Goal: Task Accomplishment & Management: Manage account settings

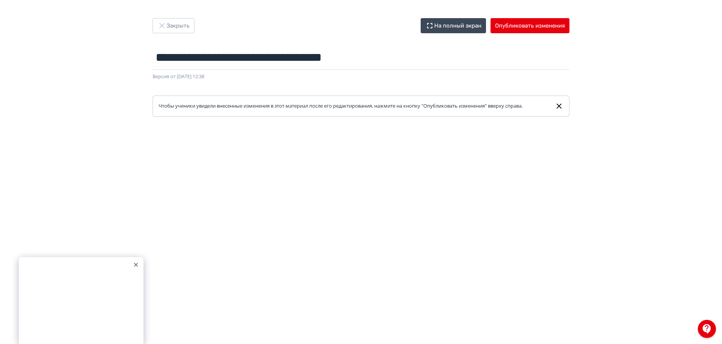
click at [138, 265] on div at bounding box center [135, 264] width 11 height 11
click at [537, 26] on button "Опубликовать изменения" at bounding box center [529, 25] width 79 height 15
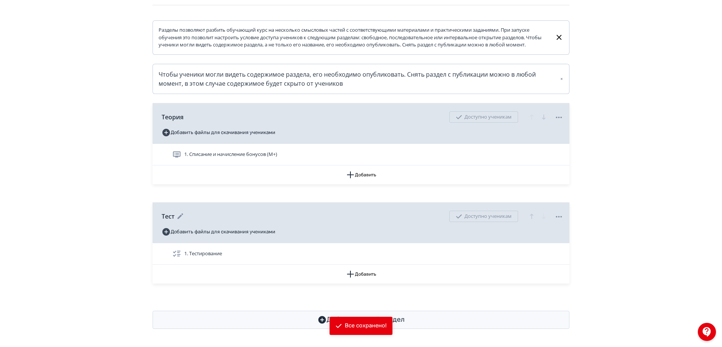
scroll to position [117, 0]
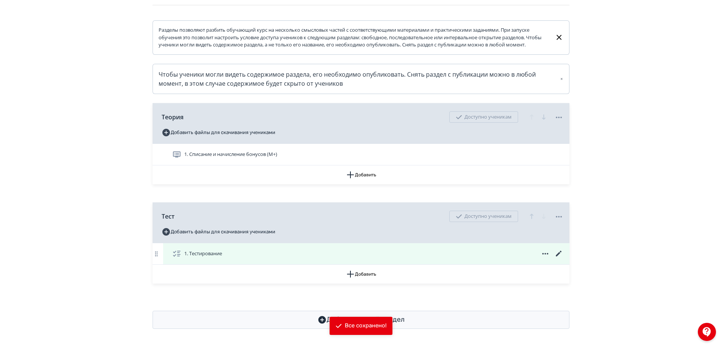
click at [561, 253] on icon at bounding box center [558, 253] width 9 height 9
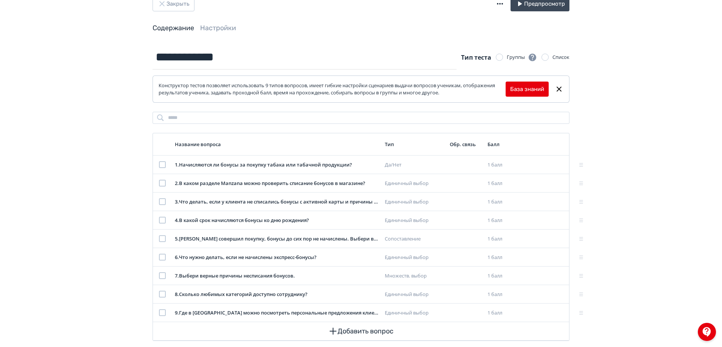
scroll to position [34, 0]
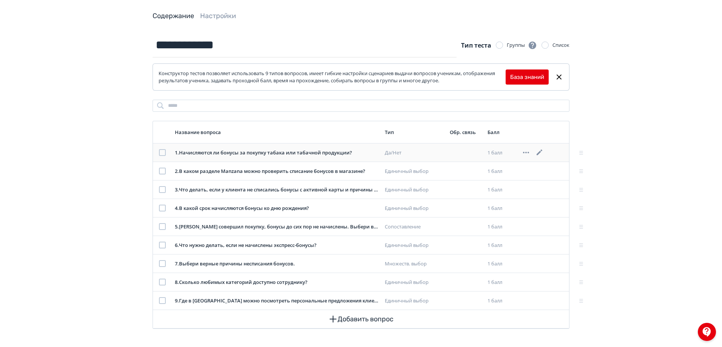
click at [540, 153] on icon at bounding box center [539, 152] width 6 height 6
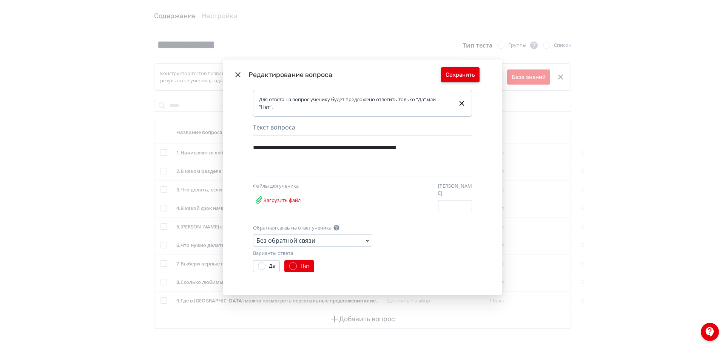
click at [463, 73] on button "Сохранить" at bounding box center [460, 74] width 38 height 15
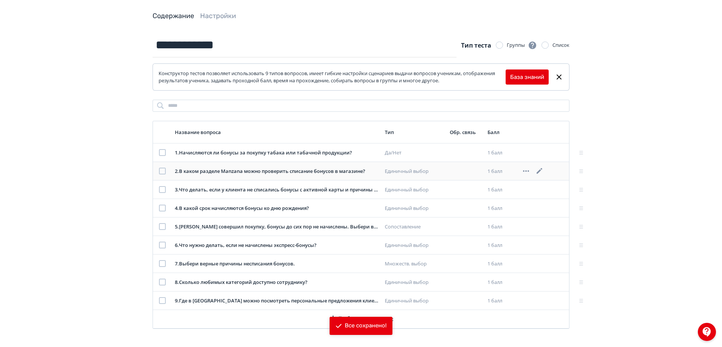
click at [538, 171] on icon at bounding box center [539, 170] width 9 height 9
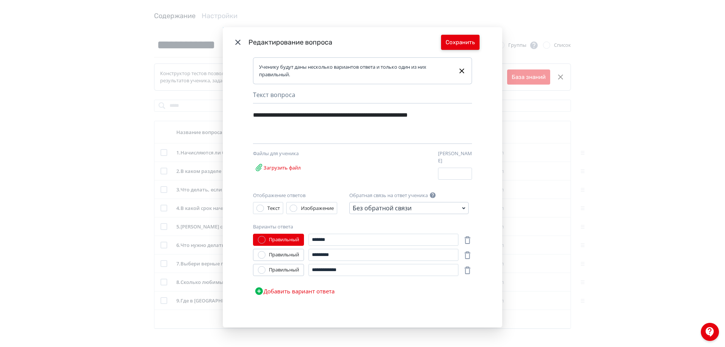
click at [454, 49] on button "Сохранить" at bounding box center [460, 42] width 38 height 15
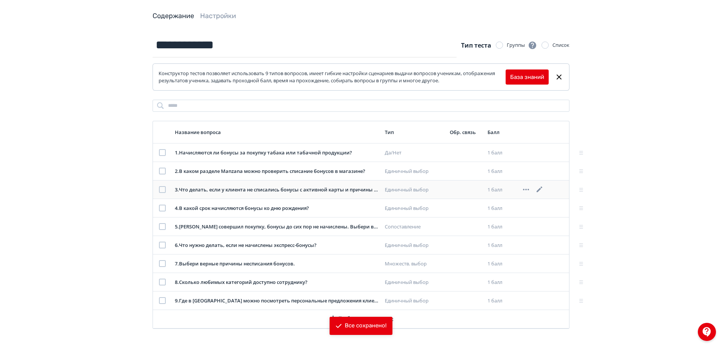
click at [538, 190] on icon at bounding box center [539, 189] width 9 height 9
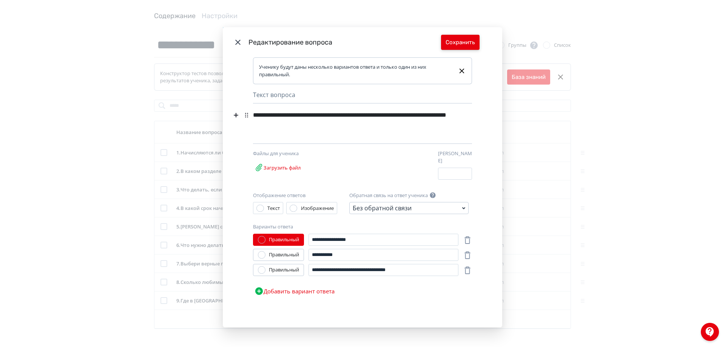
click at [449, 41] on button "Сохранить" at bounding box center [460, 42] width 38 height 15
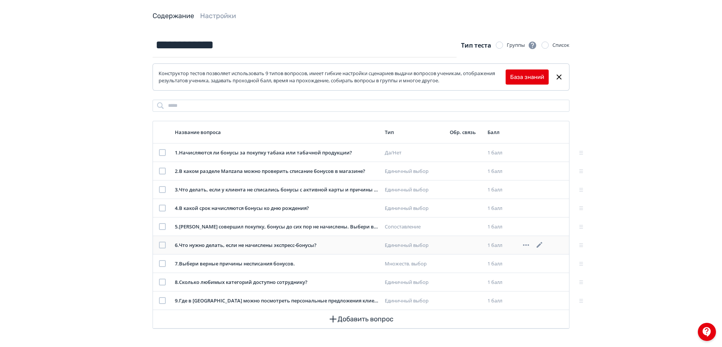
click at [539, 246] on icon at bounding box center [539, 245] width 6 height 6
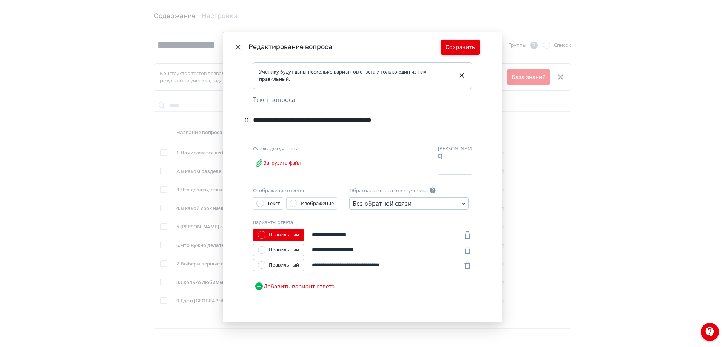
click at [449, 48] on button "Сохранить" at bounding box center [460, 47] width 38 height 15
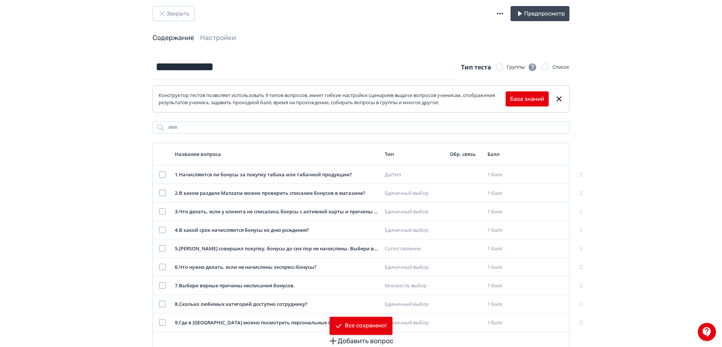
scroll to position [0, 0]
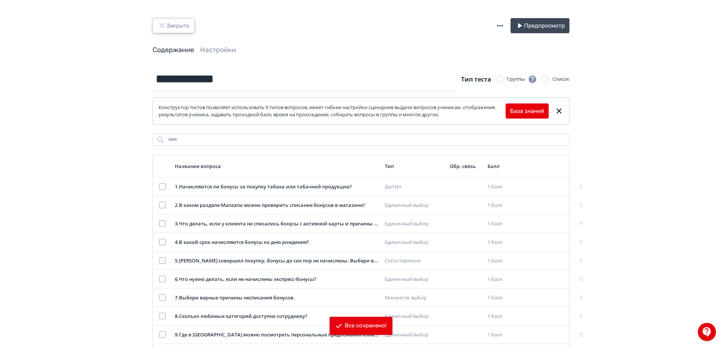
click at [182, 25] on button "Закрыть" at bounding box center [173, 25] width 42 height 15
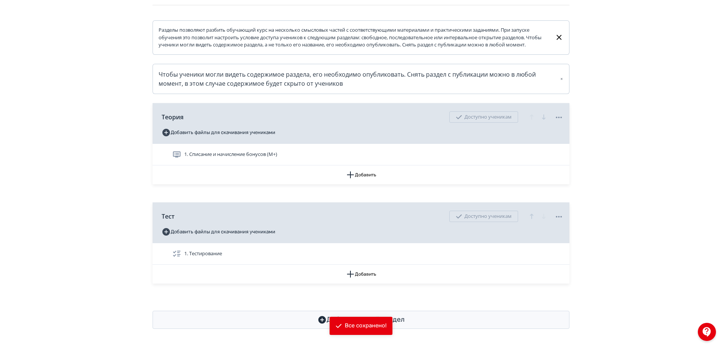
scroll to position [117, 0]
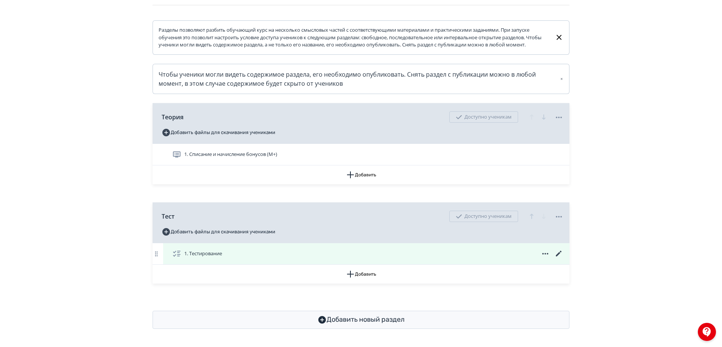
click at [559, 252] on icon at bounding box center [558, 253] width 9 height 9
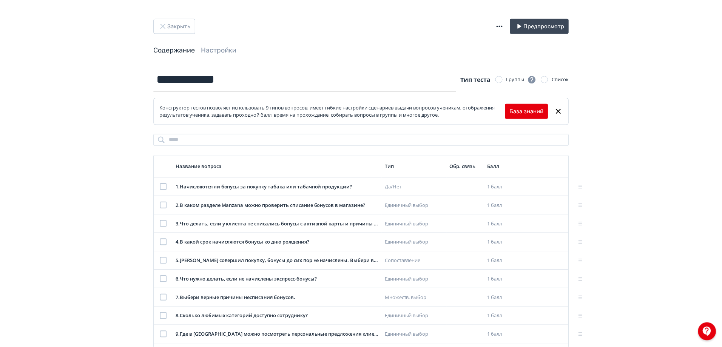
scroll to position [34, 0]
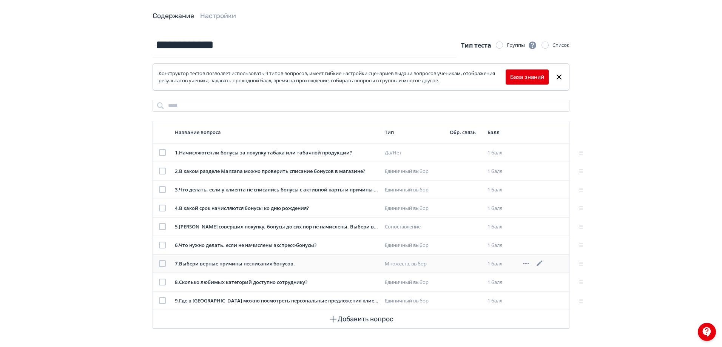
click at [545, 262] on div at bounding box center [540, 263] width 38 height 9
click at [542, 262] on icon at bounding box center [539, 263] width 9 height 9
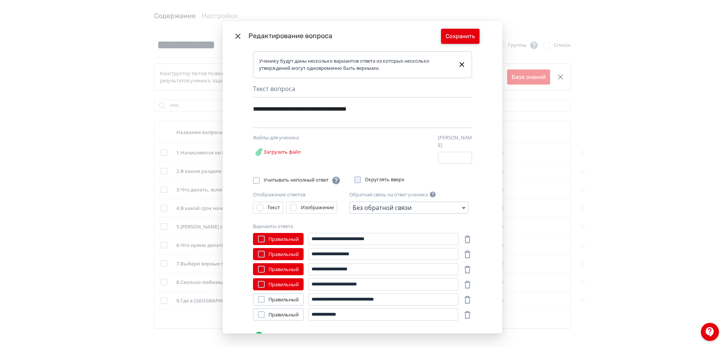
click at [448, 31] on button "Сохранить" at bounding box center [460, 36] width 38 height 15
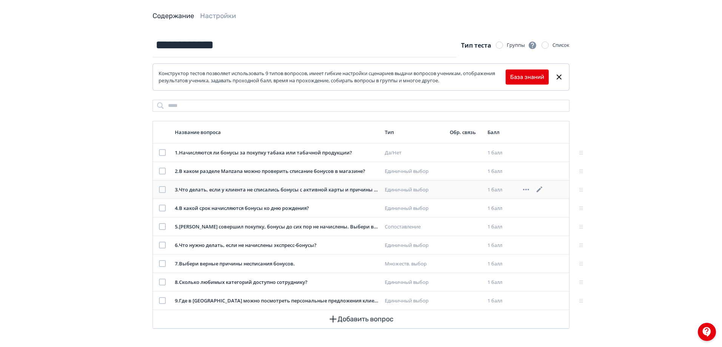
click at [540, 192] on icon at bounding box center [539, 189] width 9 height 9
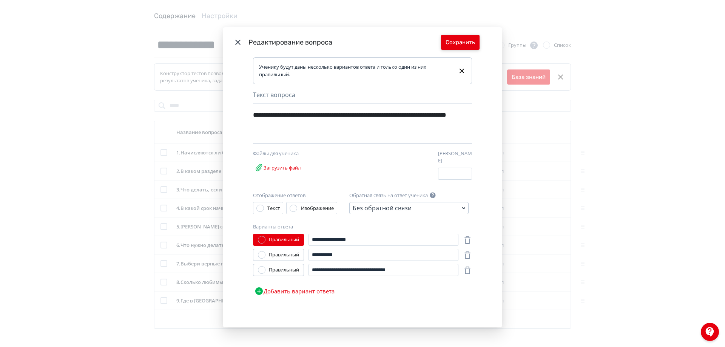
click at [470, 40] on button "Сохранить" at bounding box center [460, 42] width 38 height 15
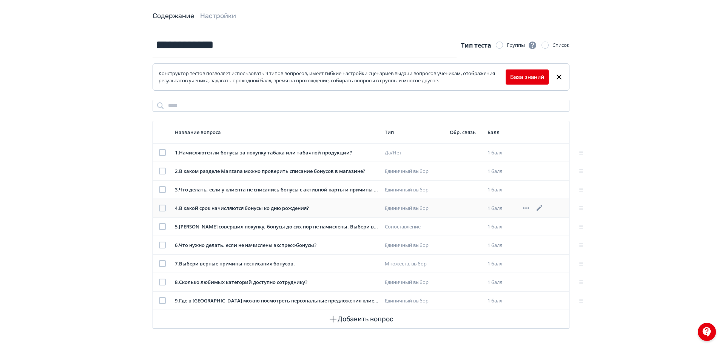
click at [542, 206] on icon at bounding box center [539, 208] width 6 height 6
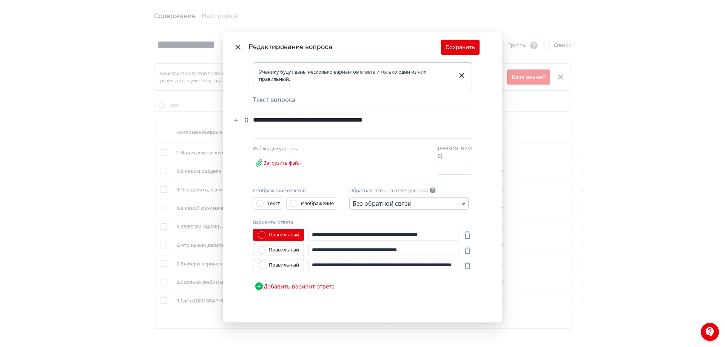
click at [295, 122] on div "**********" at bounding box center [351, 120] width 196 height 14
click at [299, 123] on div "**********" at bounding box center [351, 120] width 196 height 14
click at [460, 48] on button "Сохранить" at bounding box center [460, 47] width 38 height 15
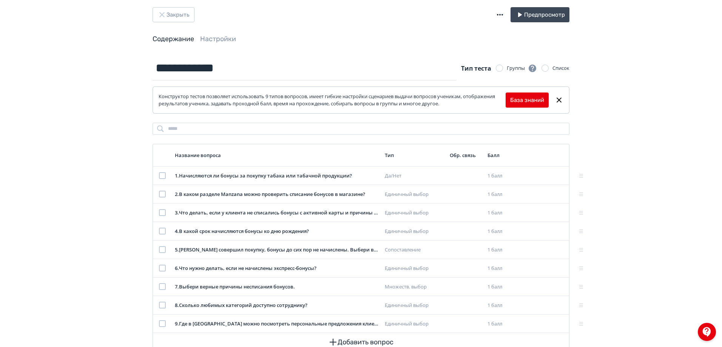
scroll to position [0, 0]
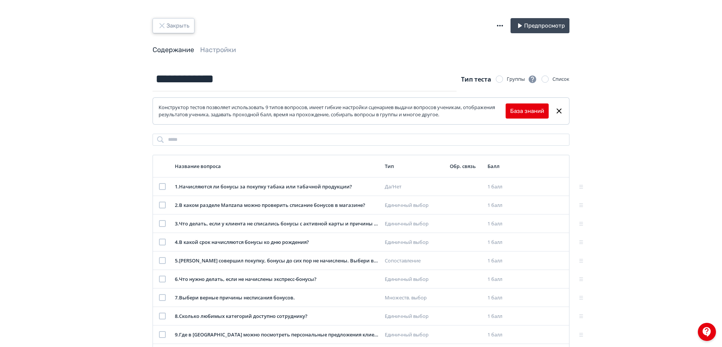
click at [180, 25] on button "Закрыть" at bounding box center [173, 25] width 42 height 15
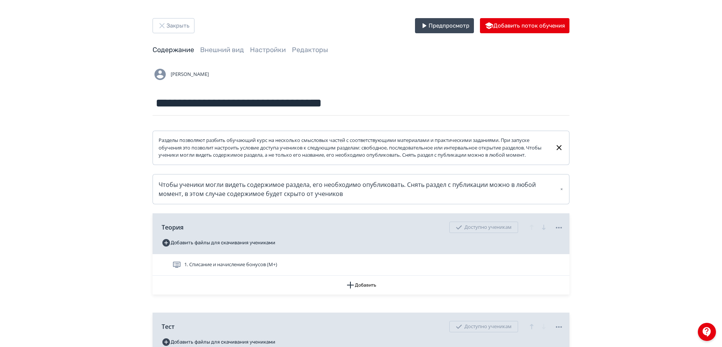
scroll to position [75, 0]
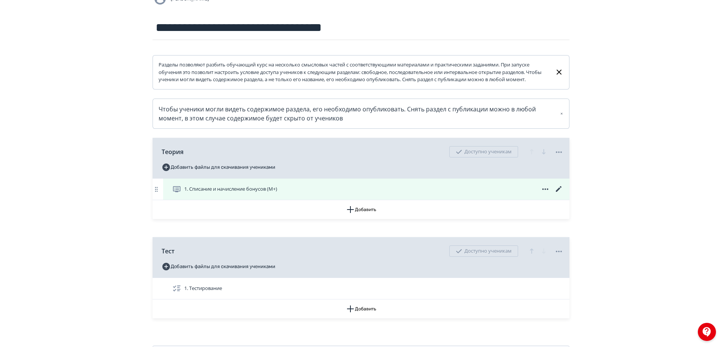
click at [559, 194] on icon at bounding box center [558, 189] width 9 height 9
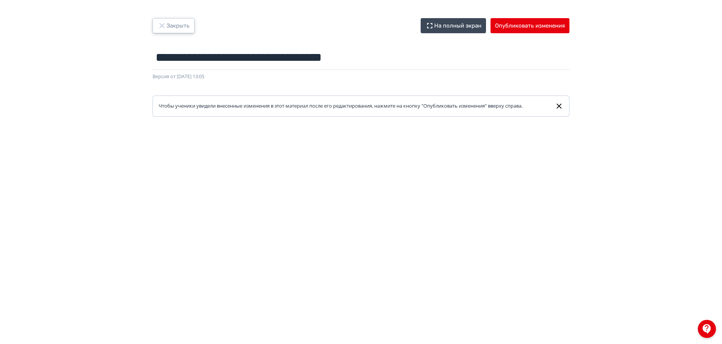
click at [168, 25] on button "Закрыть" at bounding box center [173, 25] width 42 height 15
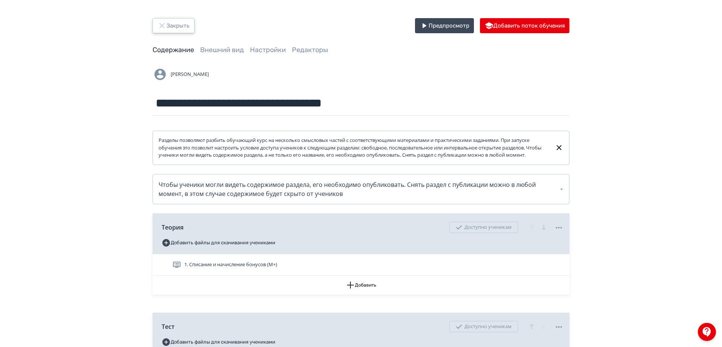
click at [174, 25] on button "Закрыть" at bounding box center [173, 25] width 42 height 15
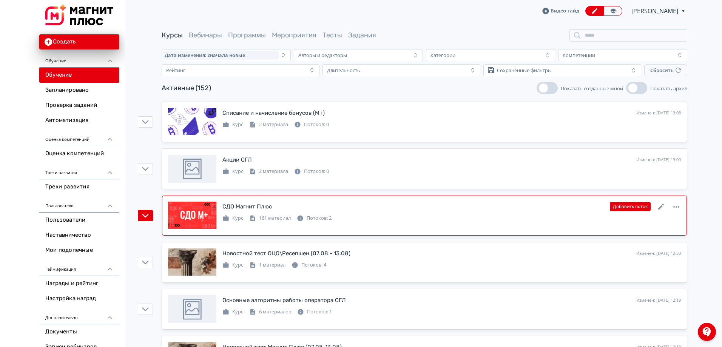
click at [443, 211] on div "СДО Магнит Плюс Изменен: [DATE] 12:40 Добавить поток" at bounding box center [451, 207] width 458 height 10
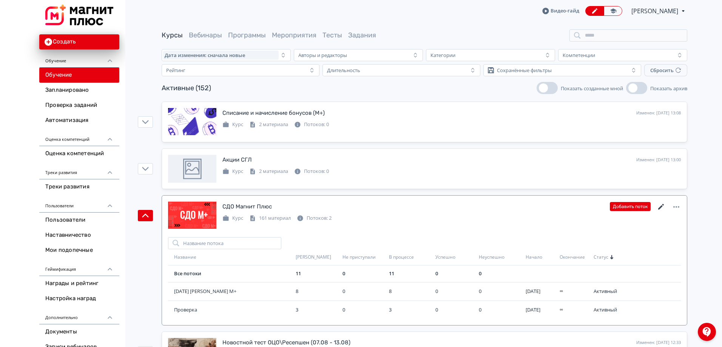
click at [662, 206] on icon at bounding box center [661, 207] width 6 height 6
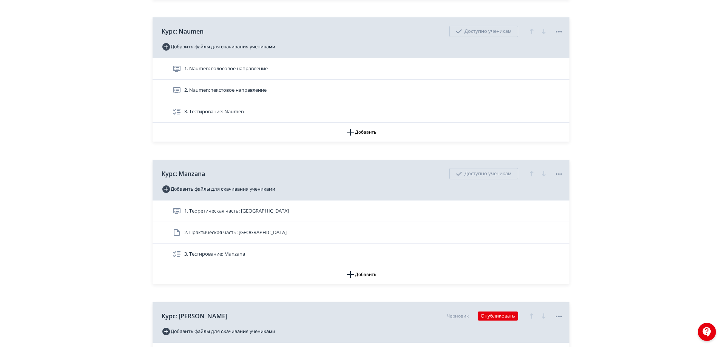
scroll to position [1019, 0]
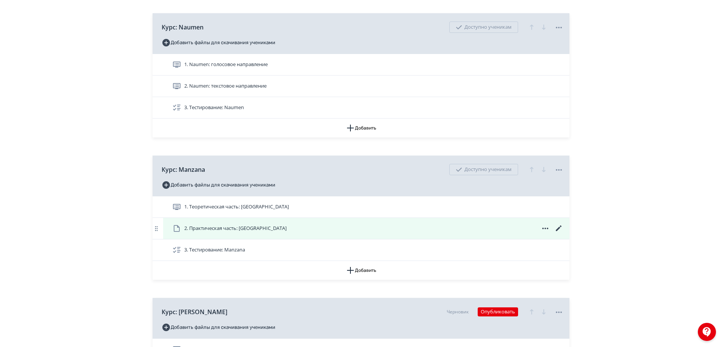
click at [242, 233] on span "2. Практическая часть: [GEOGRAPHIC_DATA]" at bounding box center [230, 228] width 117 height 9
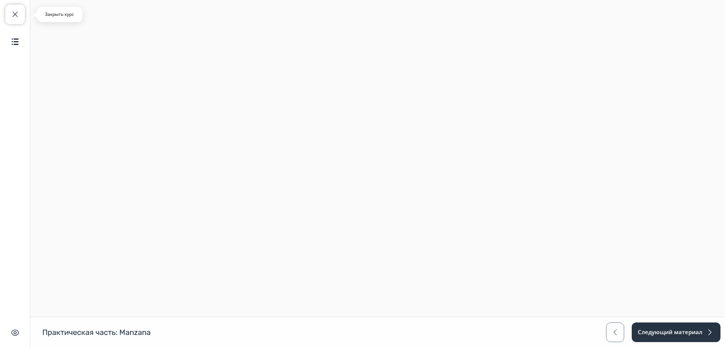
click at [20, 16] on button "Закрыть курс" at bounding box center [15, 15] width 20 height 20
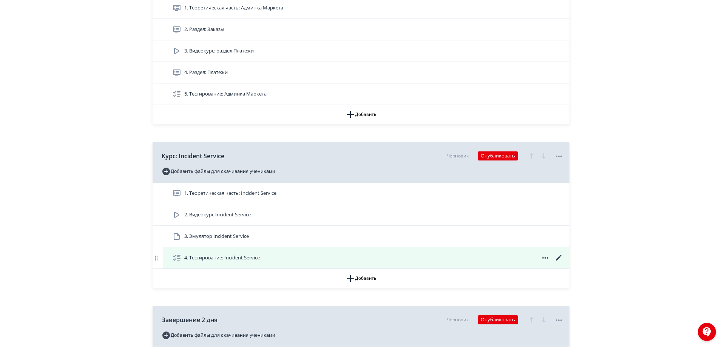
scroll to position [1396, 0]
